Goal: Check status: Check status

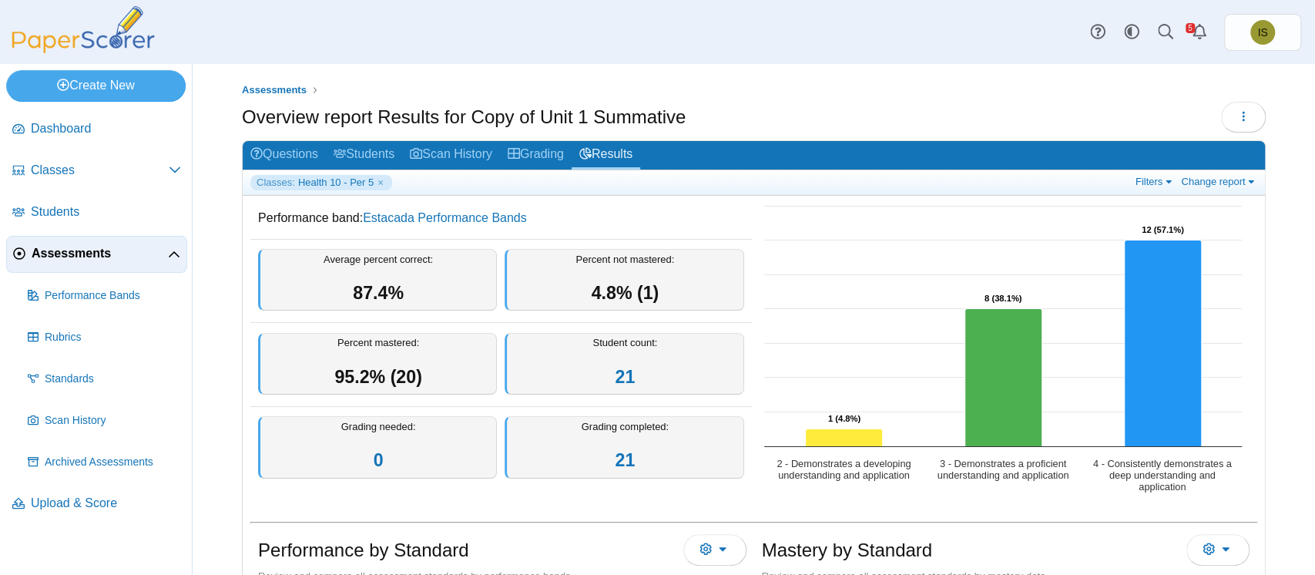
click at [81, 261] on span "Assessments" at bounding box center [100, 253] width 136 height 17
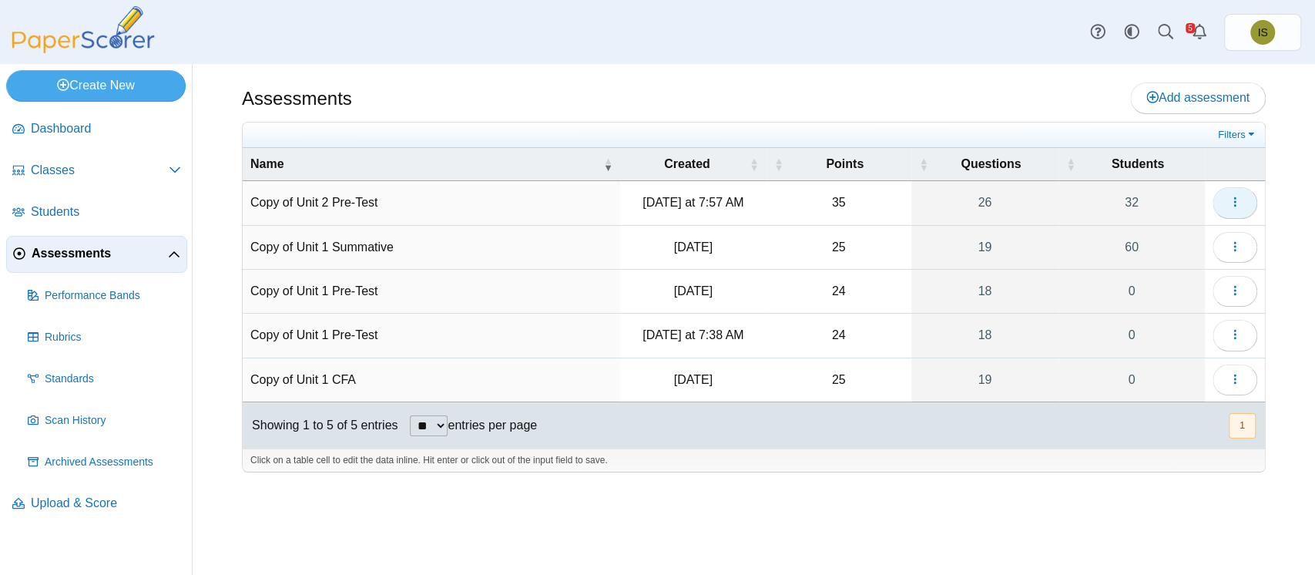
click at [1231, 201] on icon "button" at bounding box center [1235, 202] width 12 height 12
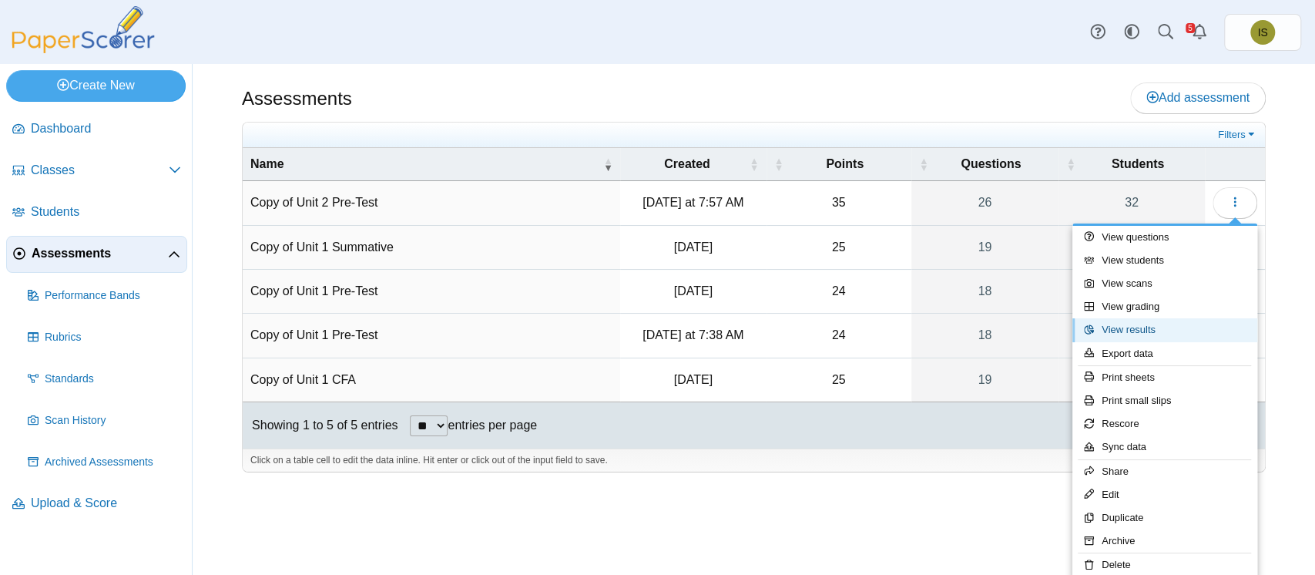
click at [1149, 330] on link "View results" at bounding box center [1164, 329] width 185 height 23
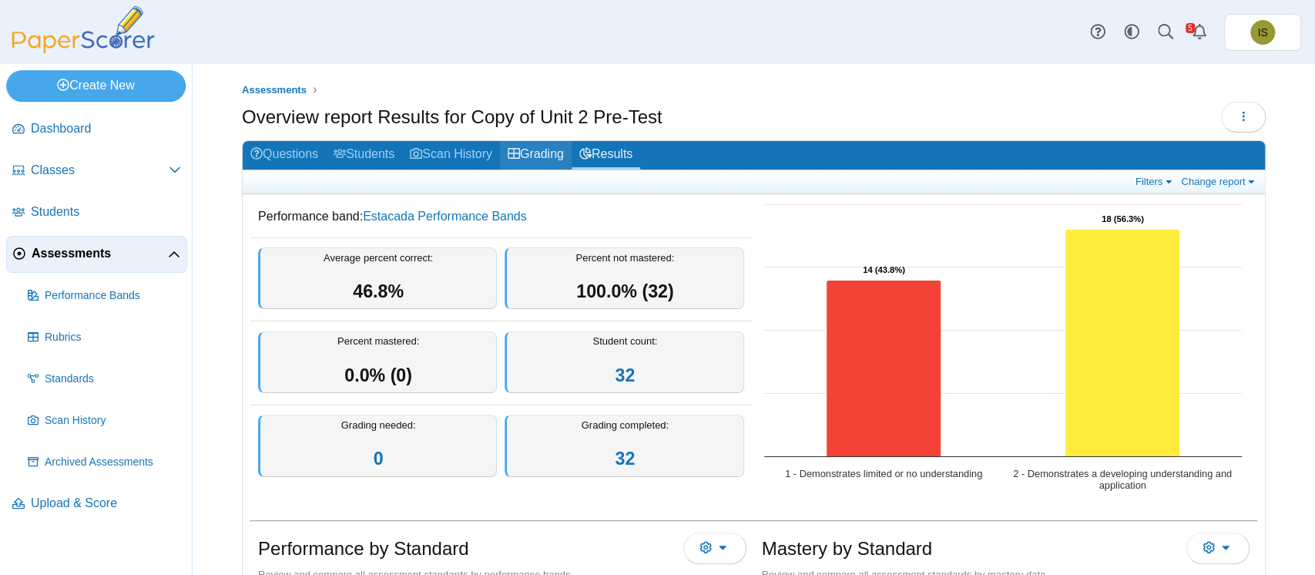
click at [545, 141] on link "Grading" at bounding box center [536, 155] width 72 height 28
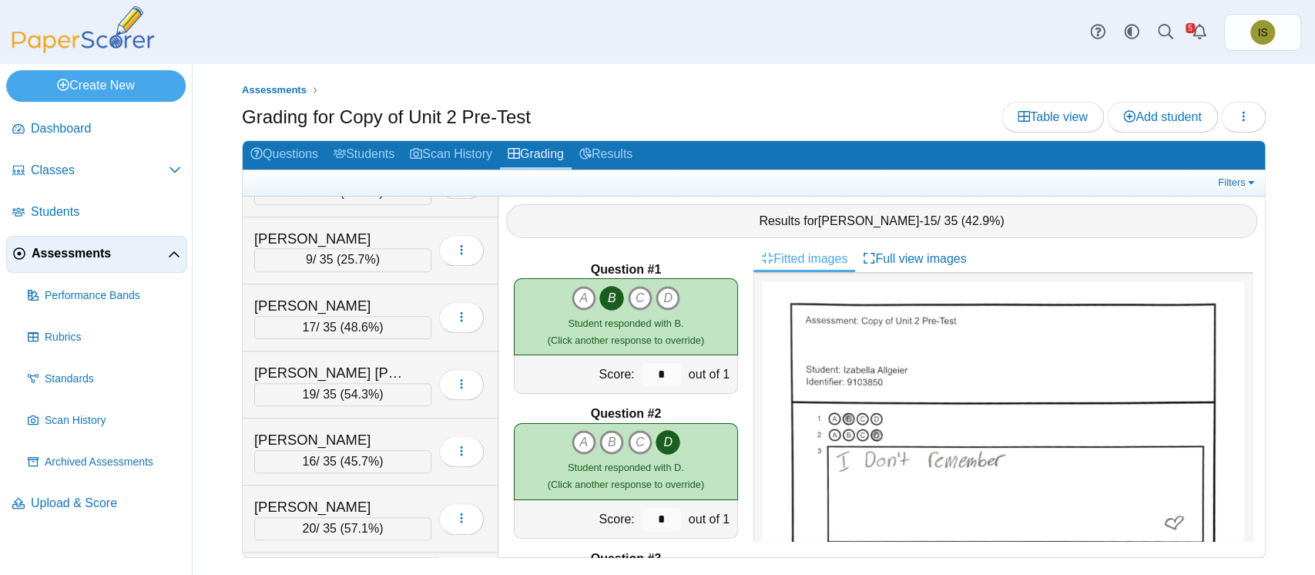
scroll to position [913, 0]
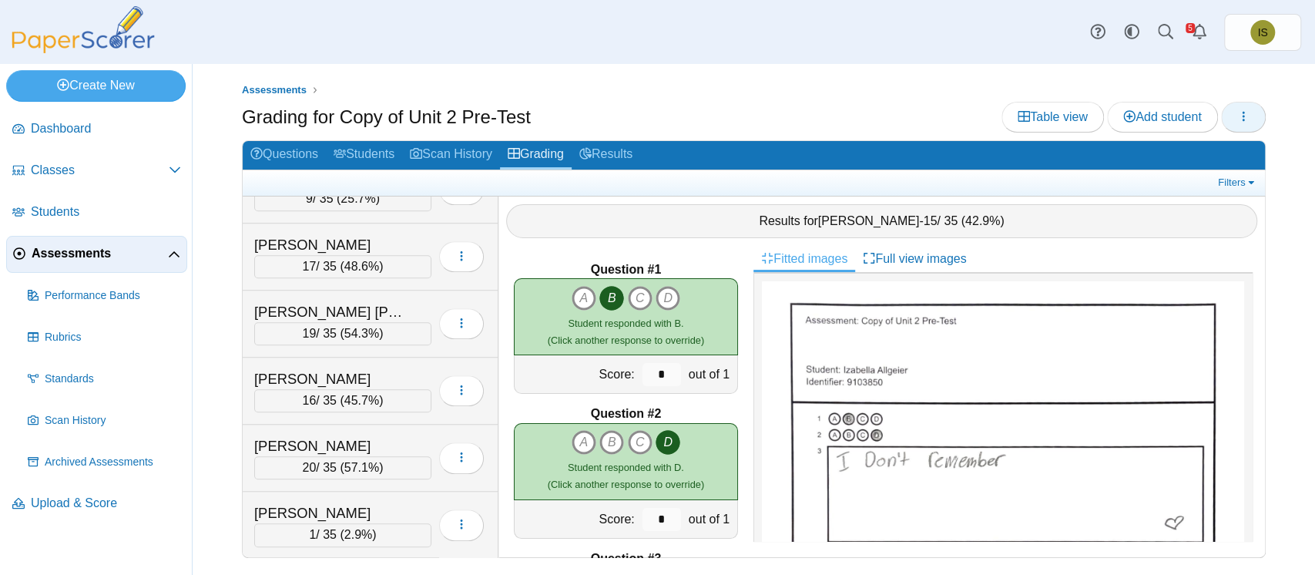
click at [1249, 119] on icon "button" at bounding box center [1243, 116] width 12 height 12
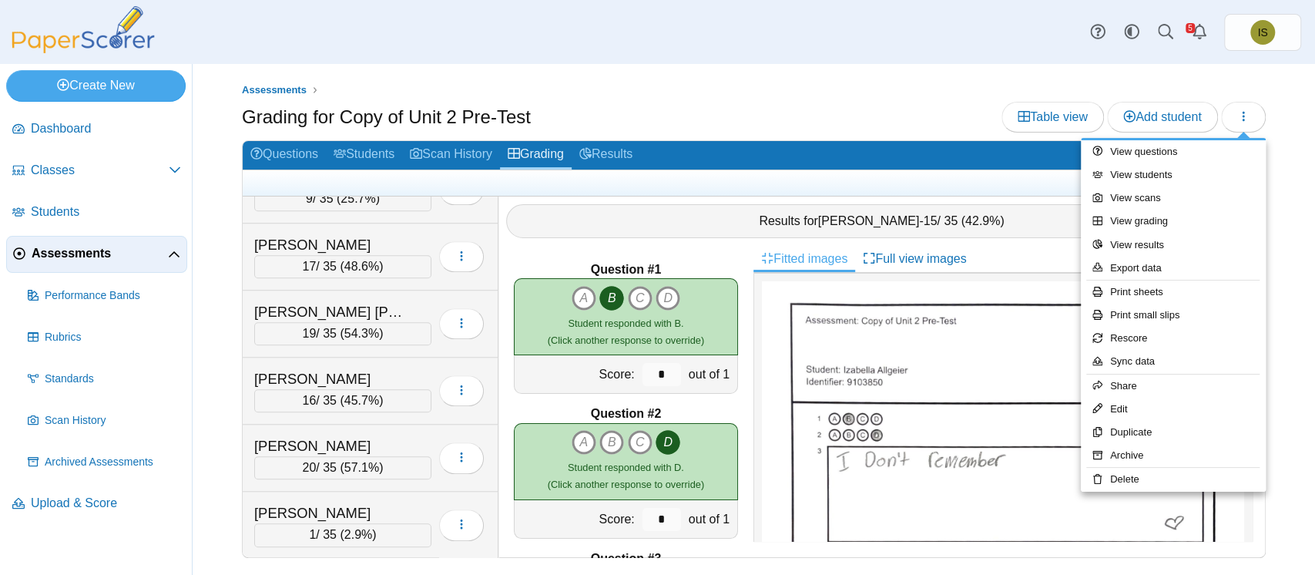
click at [831, 85] on ul "Assessments" at bounding box center [754, 89] width 1024 height 15
